Goal: Task Accomplishment & Management: Manage account settings

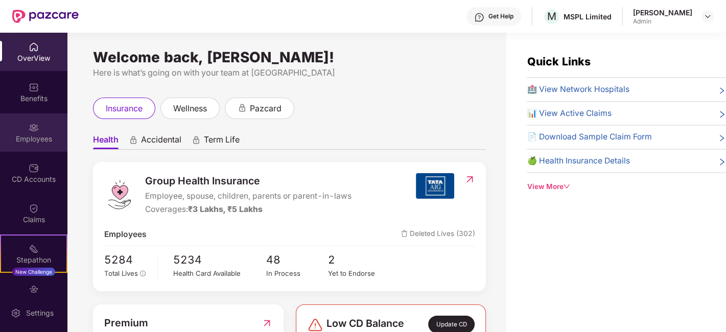
click at [29, 138] on div "Employees" at bounding box center [33, 139] width 67 height 10
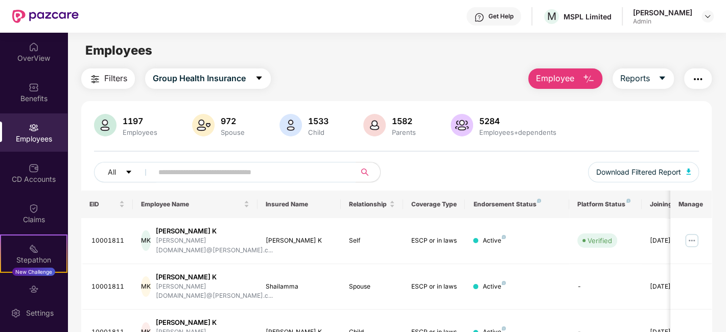
click at [242, 175] on input "text" at bounding box center [249, 172] width 183 height 15
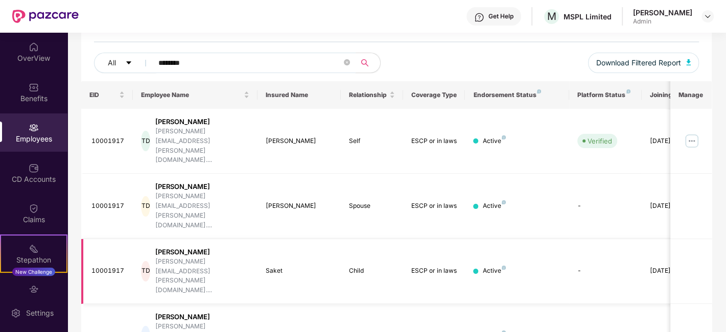
scroll to position [113, 0]
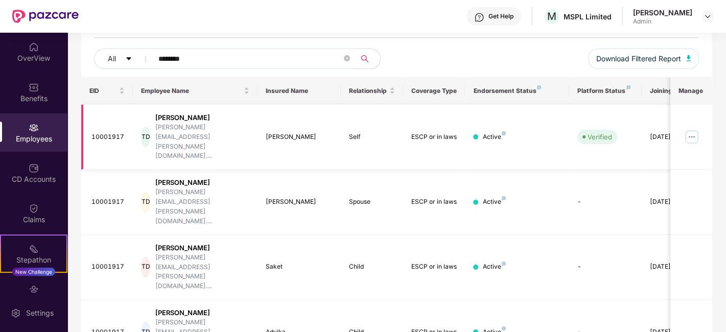
type input "********"
click at [696, 129] on img at bounding box center [692, 137] width 16 height 16
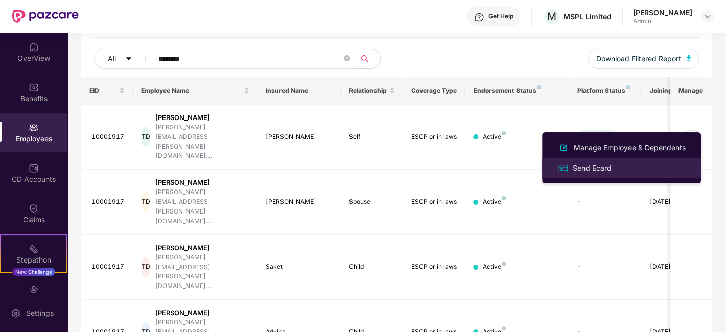
click at [594, 169] on div "Send Ecard" at bounding box center [592, 168] width 43 height 11
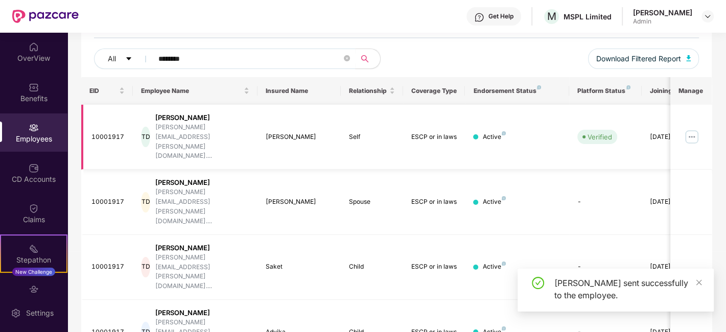
click at [695, 129] on img at bounding box center [692, 137] width 16 height 16
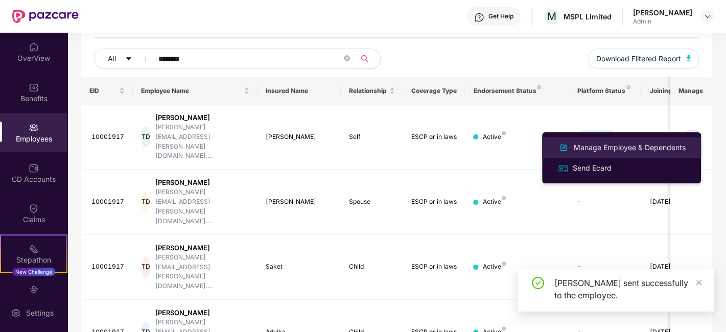
click at [577, 149] on div "Manage Employee & Dependents" at bounding box center [630, 147] width 116 height 11
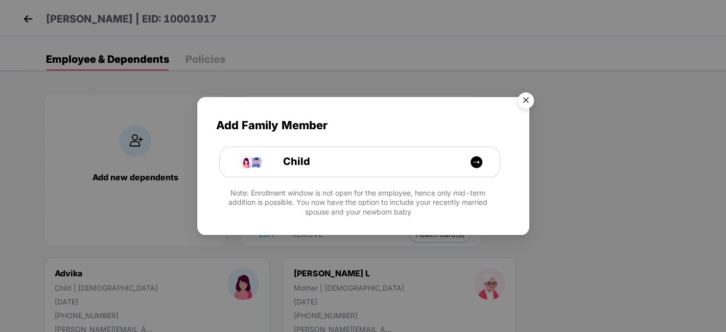
click at [523, 101] on img "Close" at bounding box center [526, 102] width 29 height 29
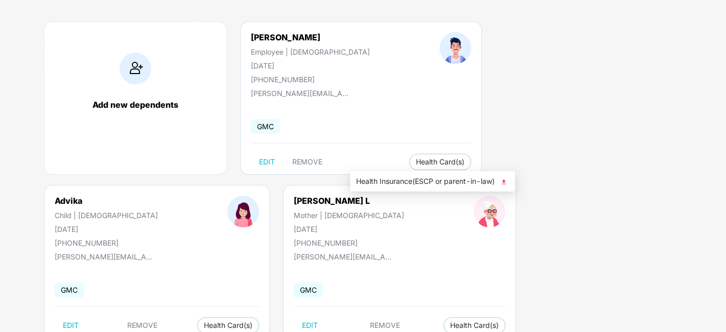
scroll to position [113, 0]
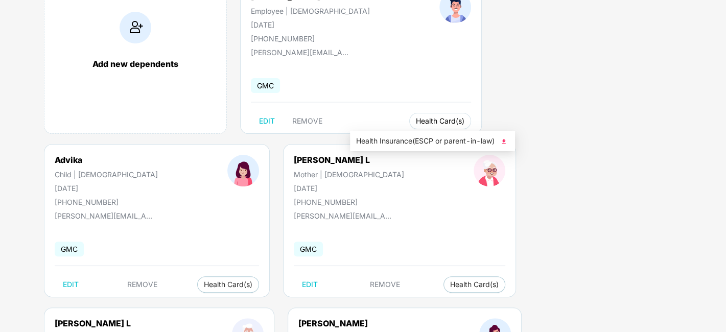
click at [409, 125] on button "Health Card(s)" at bounding box center [440, 121] width 62 height 16
click at [400, 141] on span "Health Insurance(ESCP or parent-in-law)" at bounding box center [432, 140] width 153 height 11
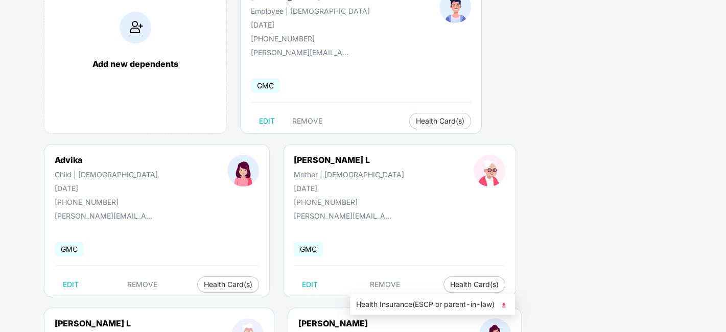
click at [387, 304] on span "Health Insurance(ESCP or parent-in-law)" at bounding box center [432, 304] width 153 height 11
